Goal: Find specific page/section: Find specific page/section

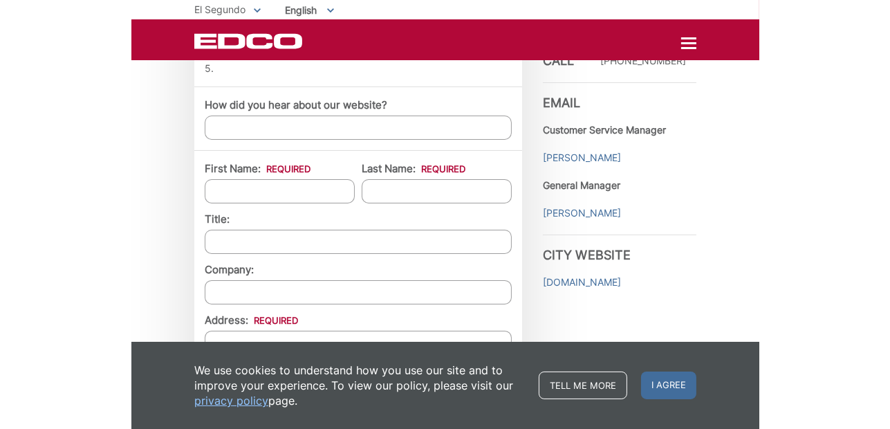
scroll to position [1069, 0]
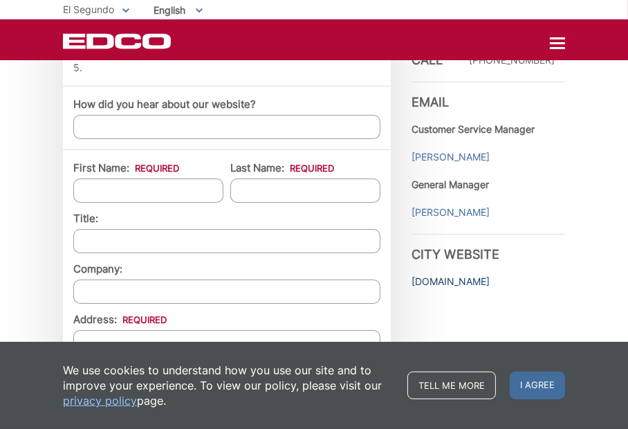
click at [445, 288] on link "[DOMAIN_NAME]" at bounding box center [451, 281] width 78 height 15
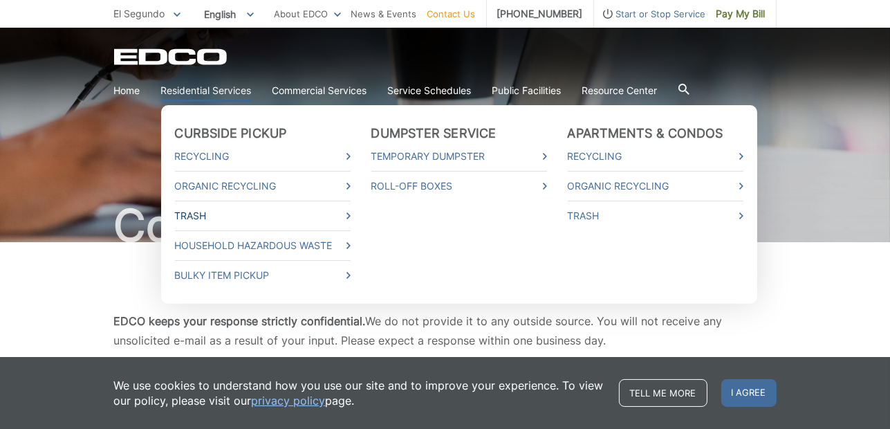
click at [347, 216] on icon at bounding box center [349, 215] width 4 height 7
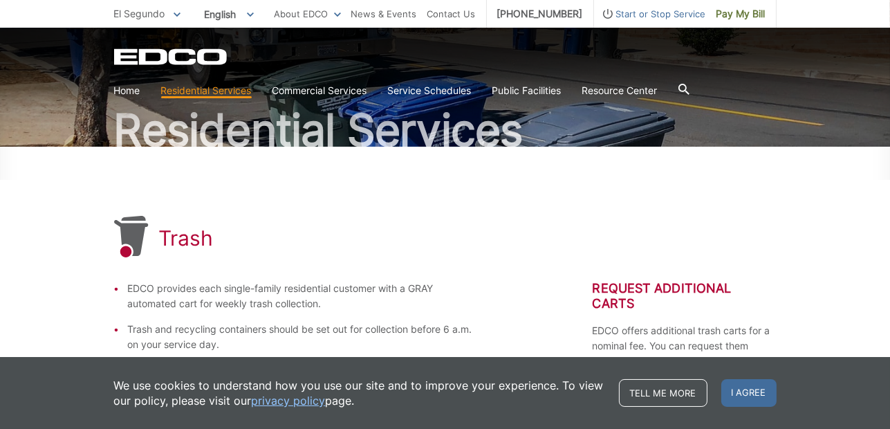
scroll to position [131, 0]
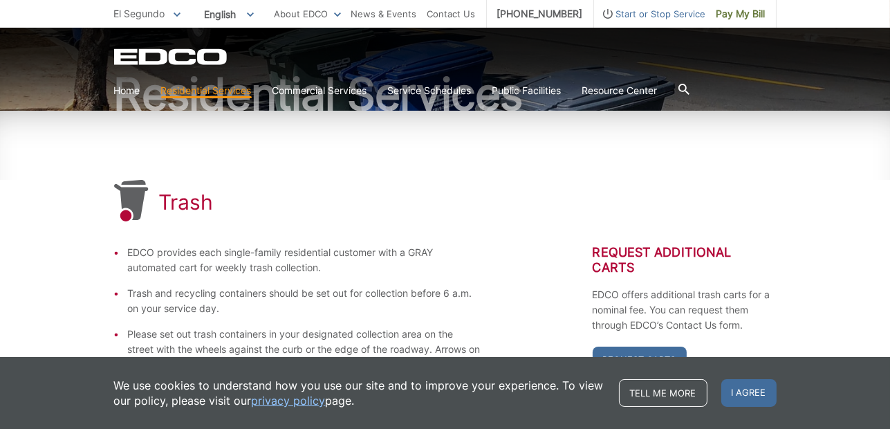
click at [689, 86] on icon at bounding box center [683, 89] width 11 height 11
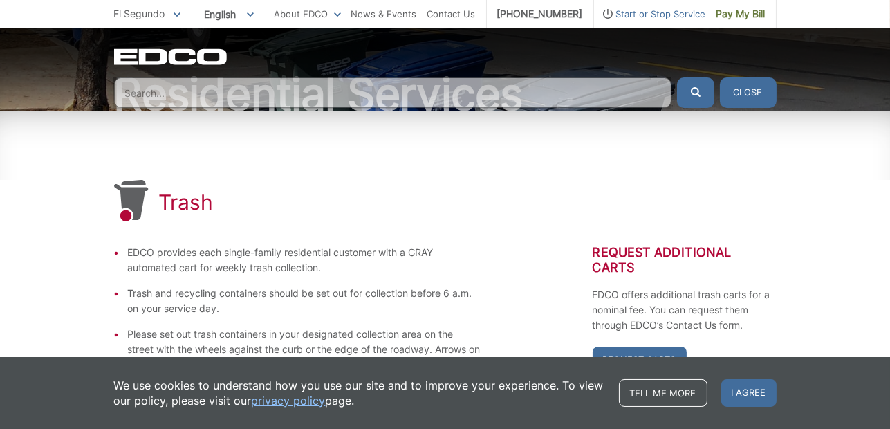
click at [586, 93] on input "Search" at bounding box center [392, 92] width 557 height 30
type input "t"
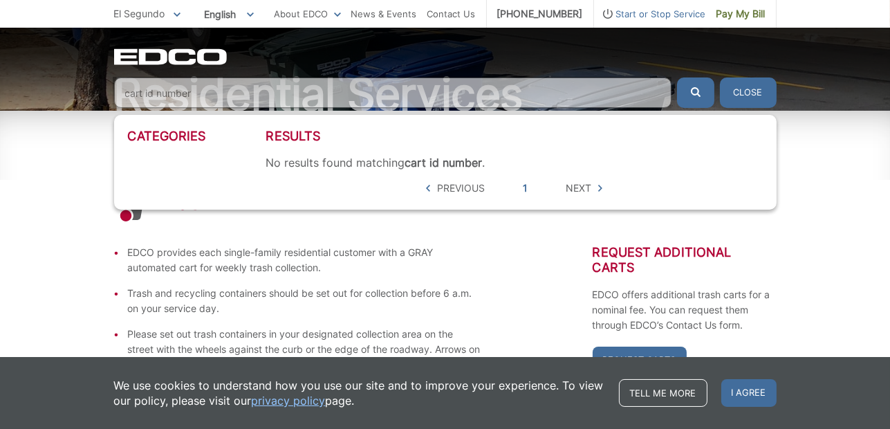
click at [145, 92] on input "cart id number" at bounding box center [392, 92] width 557 height 30
click at [130, 93] on input "id number" at bounding box center [392, 92] width 557 height 30
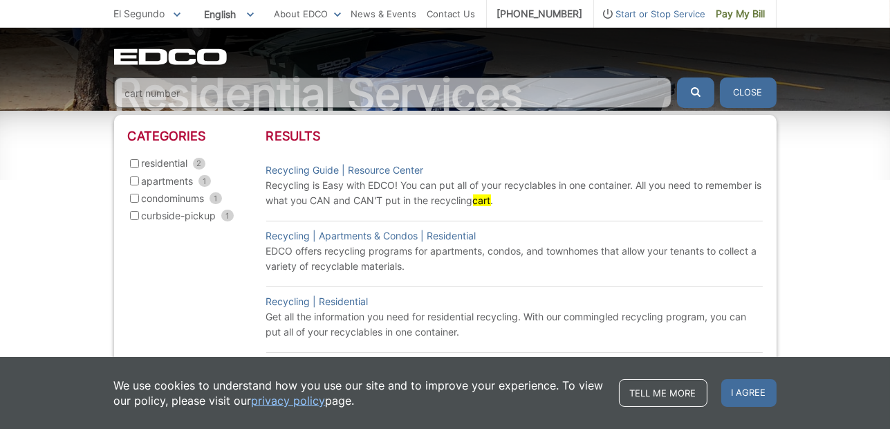
type input "cart number"
click at [677, 77] on button "submit" at bounding box center [695, 92] width 37 height 30
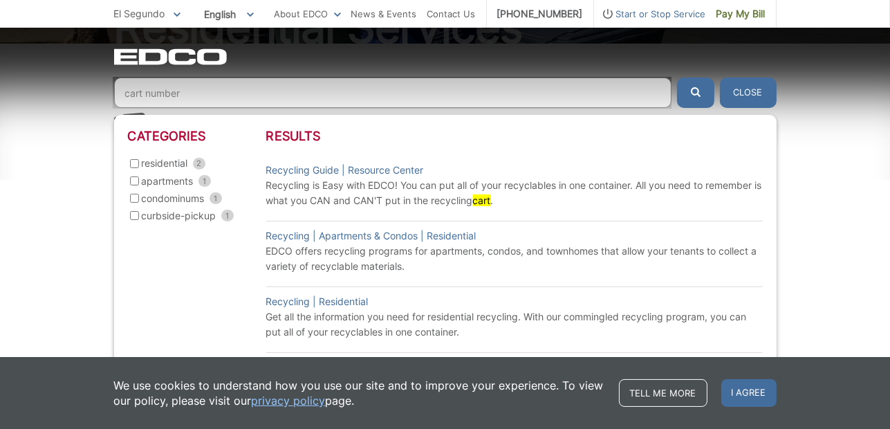
scroll to position [200, 0]
click at [228, 219] on span "1" at bounding box center [227, 216] width 12 height 12
click at [139, 219] on input "curbside-pickup 1" at bounding box center [134, 215] width 9 height 9
checkbox input "true"
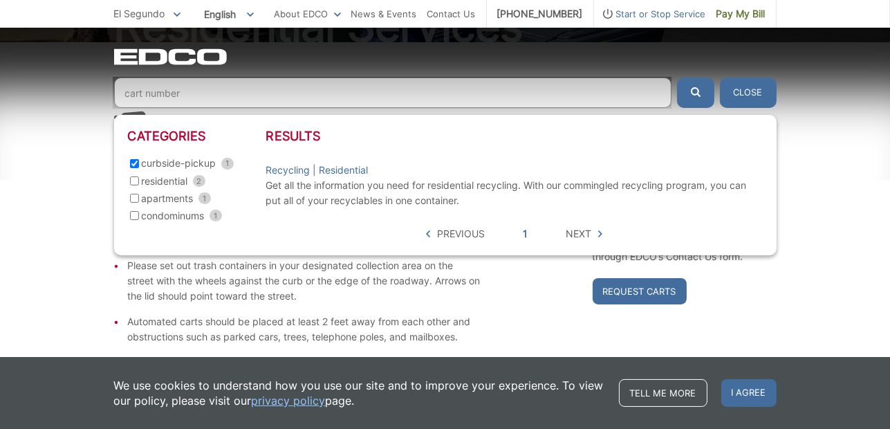
click at [27, 102] on div "EDCO Logo Home Residential Services Curbside Pickup Recycling Organic Recycling…" at bounding box center [445, 68] width 890 height 80
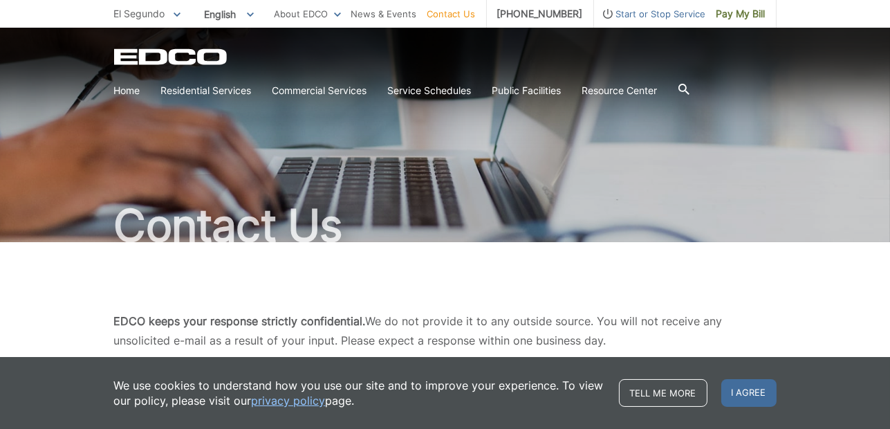
click at [175, 11] on span at bounding box center [177, 13] width 7 height 15
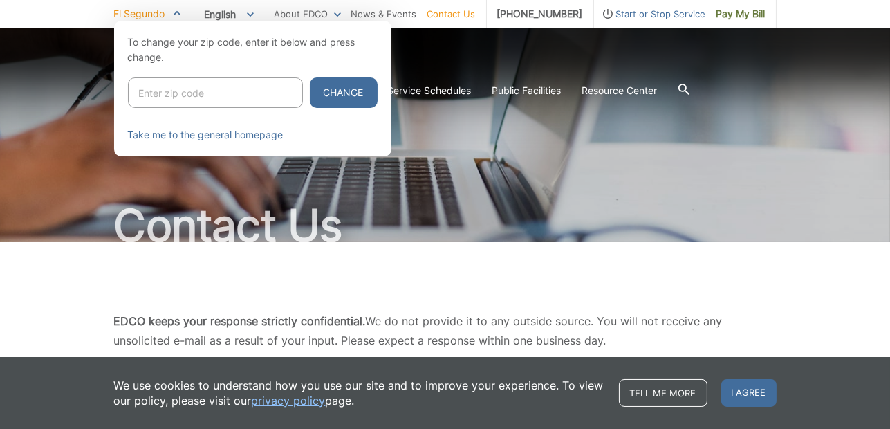
click at [203, 86] on input "Enter zip code" at bounding box center [215, 92] width 175 height 30
type input "90245"
click at [250, 129] on link "Take me to the general homepage" at bounding box center [206, 134] width 156 height 15
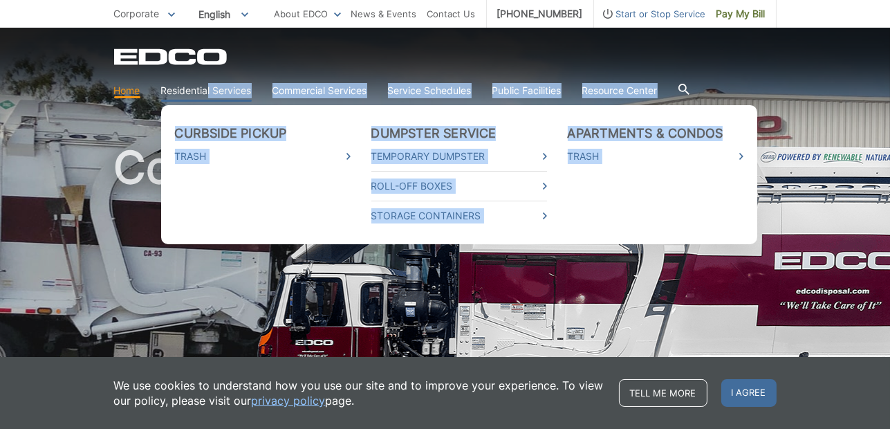
drag, startPoint x: 0, startPoint y: 0, endPoint x: 209, endPoint y: 87, distance: 226.3
click at [209, 87] on body "Home Back Home Residential Services Overview Curbside Pickup Trash Dumpster Ser…" at bounding box center [445, 214] width 890 height 429
click at [203, 190] on li "Curbside Pickup Trash" at bounding box center [263, 175] width 176 height 98
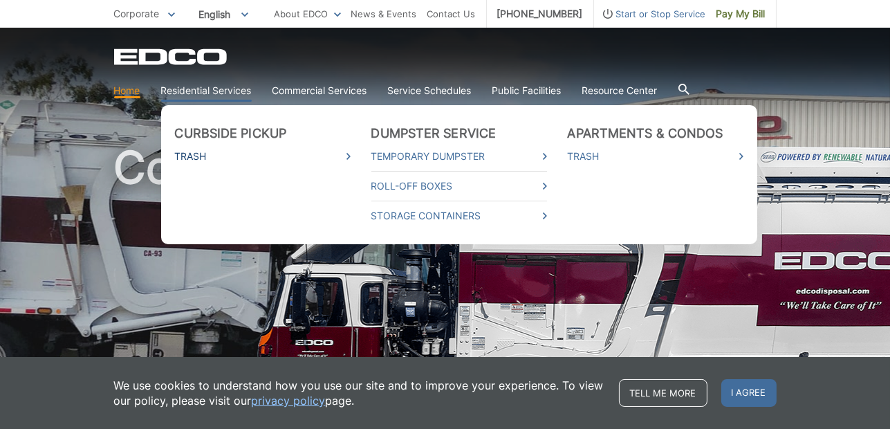
click at [348, 159] on icon at bounding box center [349, 156] width 4 height 7
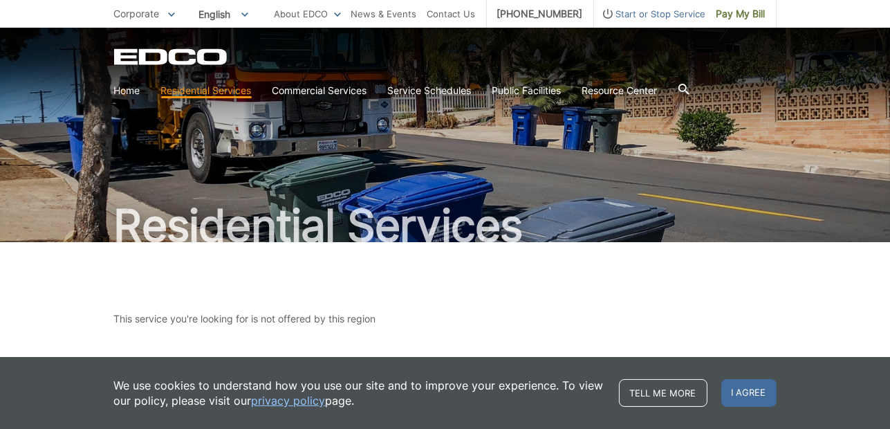
scroll to position [147, 0]
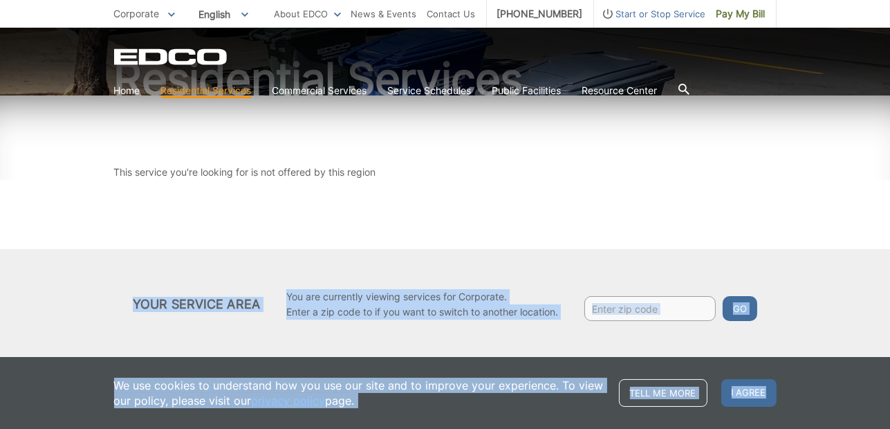
drag, startPoint x: 865, startPoint y: 376, endPoint x: 756, endPoint y: 196, distance: 211.0
click at [756, 196] on body "Home Back Home Residential Services Overview Curbside Pickup Trash Dumpster Ser…" at bounding box center [445, 67] width 890 height 429
click at [756, 196] on div "This service you're looking for is not offered by this region" at bounding box center [445, 172] width 663 height 154
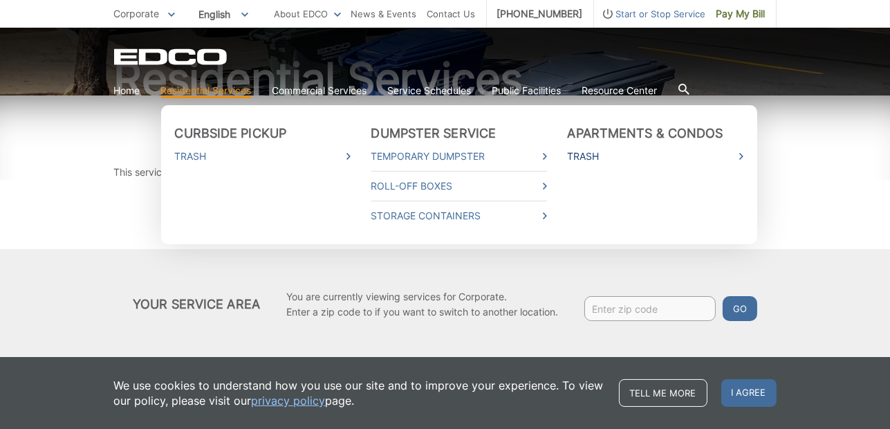
click at [741, 154] on icon at bounding box center [741, 156] width 4 height 7
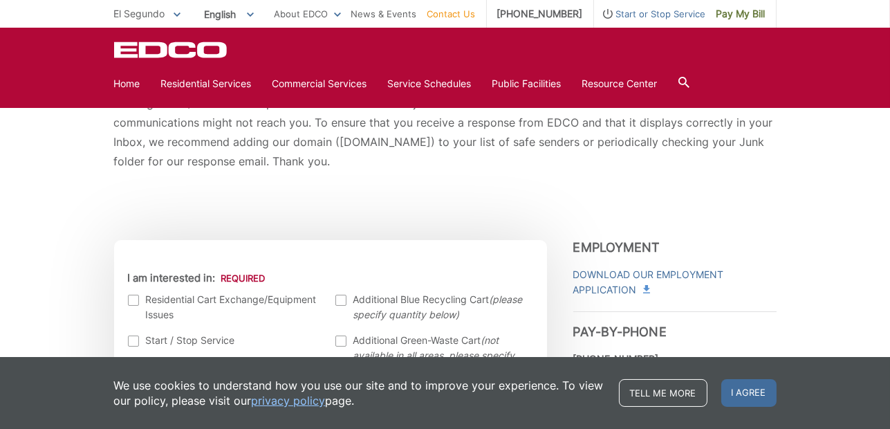
scroll to position [286, 0]
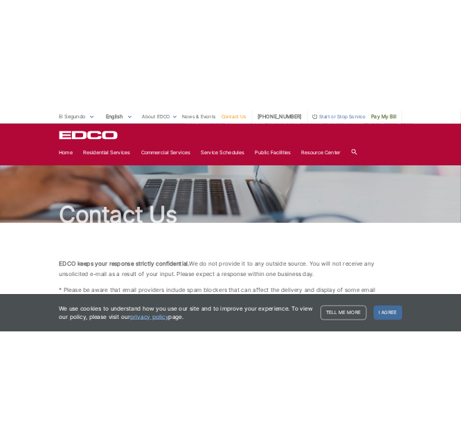
scroll to position [0, 0]
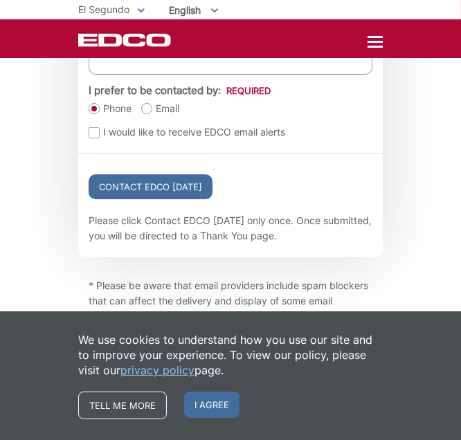
scroll to position [1884, 0]
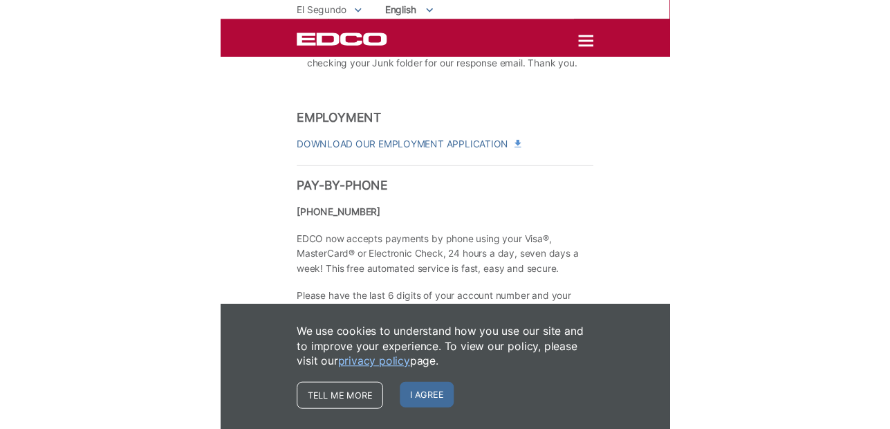
scroll to position [1766, 0]
